Goal: Task Accomplishment & Management: Manage account settings

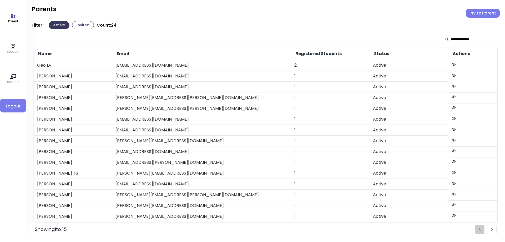
click at [13, 46] on icon at bounding box center [13, 46] width 6 height 6
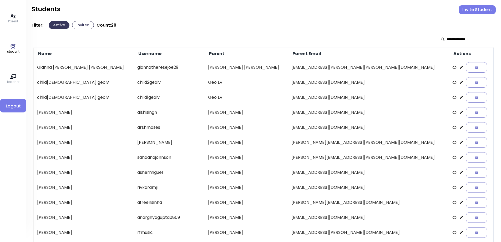
scroll to position [61, 0]
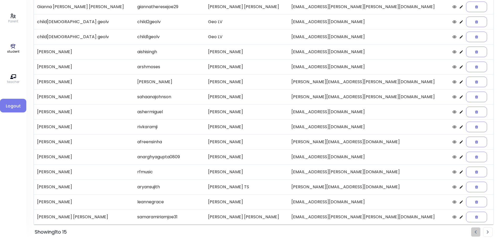
click at [460, 202] on icon at bounding box center [461, 201] width 3 height 3
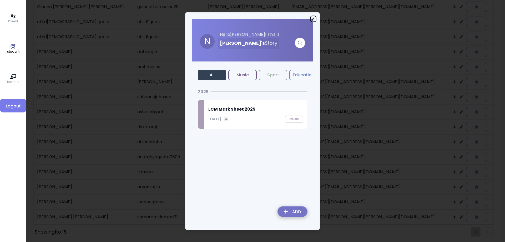
click at [313, 18] on icon "button" at bounding box center [313, 19] width 4 height 4
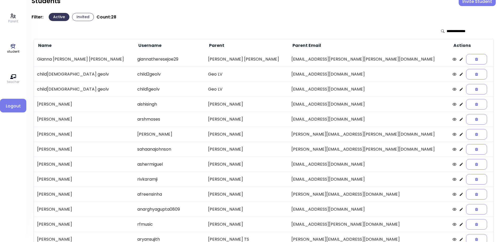
scroll to position [0, 0]
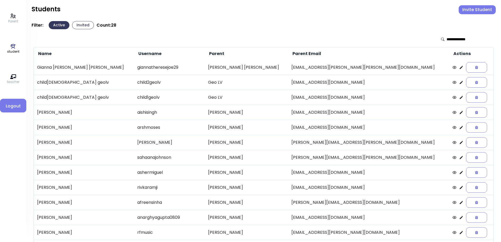
click at [460, 157] on icon at bounding box center [462, 157] width 4 height 4
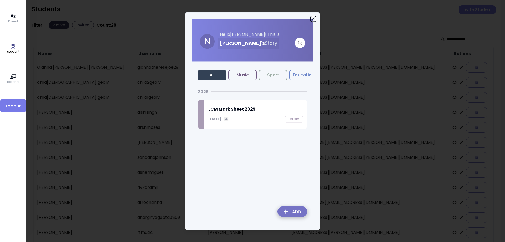
click at [312, 17] on icon "button" at bounding box center [313, 19] width 4 height 4
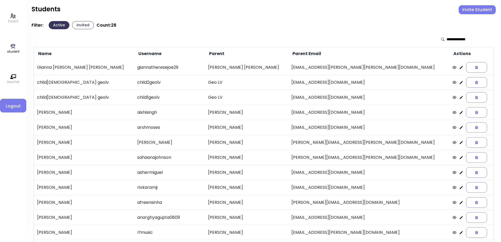
click at [460, 113] on icon at bounding box center [462, 112] width 4 height 4
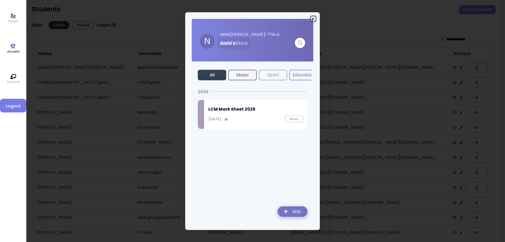
click at [313, 18] on icon "button" at bounding box center [313, 19] width 4 height 4
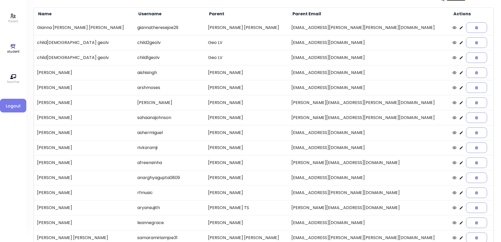
scroll to position [61, 0]
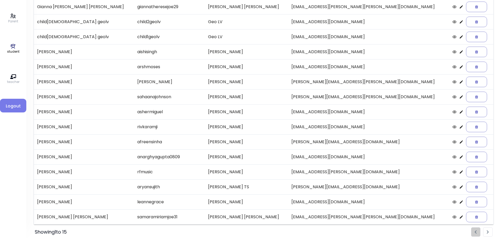
click at [489, 233] on img "Pagination" at bounding box center [488, 231] width 2 height 3
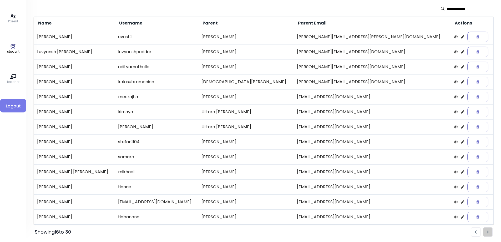
scroll to position [31, 0]
click at [461, 36] on icon at bounding box center [463, 37] width 4 height 4
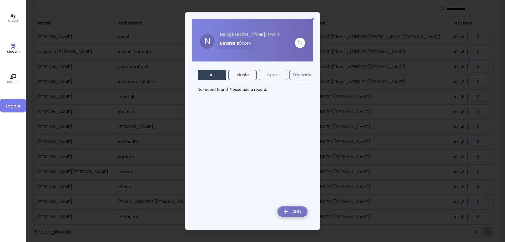
click at [249, 77] on button "Music" at bounding box center [242, 75] width 28 height 11
click at [314, 18] on icon "button" at bounding box center [313, 18] width 2 height 2
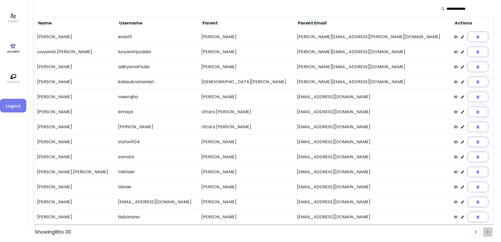
click at [13, 78] on icon at bounding box center [13, 76] width 6 height 5
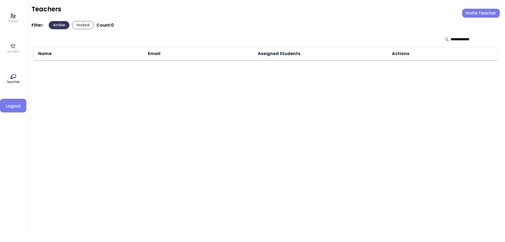
click at [13, 52] on p "student" at bounding box center [13, 51] width 12 height 5
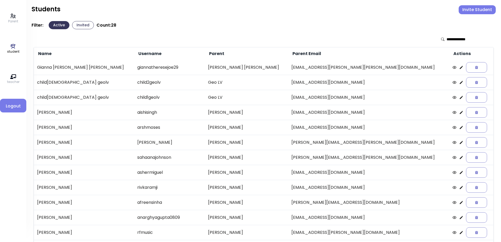
click at [15, 19] on p "Parent" at bounding box center [13, 21] width 10 height 5
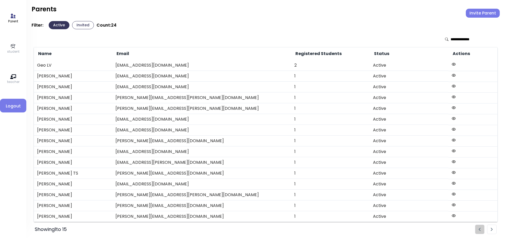
click at [15, 49] on p "student" at bounding box center [13, 51] width 12 height 5
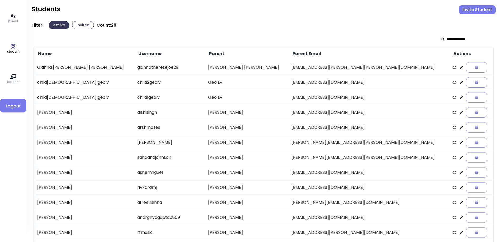
click at [87, 27] on button "Invited" at bounding box center [83, 25] width 22 height 8
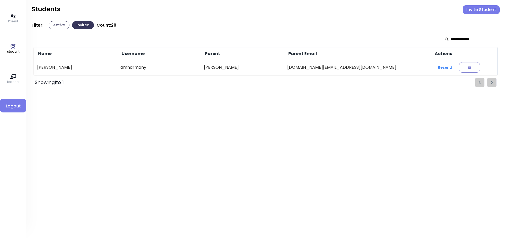
click at [61, 27] on button "Active" at bounding box center [59, 25] width 21 height 8
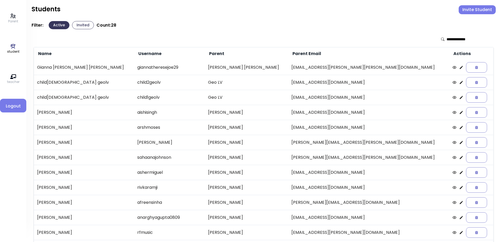
click at [12, 18] on icon at bounding box center [13, 16] width 6 height 6
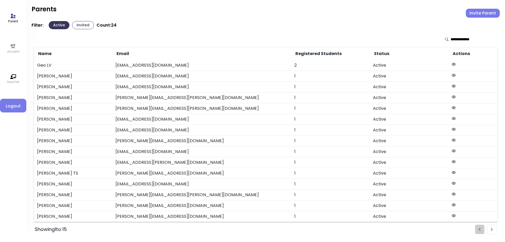
click at [453, 64] on circle at bounding box center [453, 64] width 1 height 1
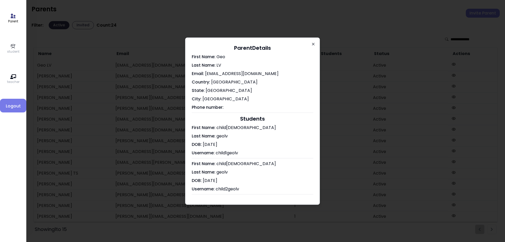
click at [313, 45] on icon "button" at bounding box center [313, 44] width 4 height 4
